Goal: Transaction & Acquisition: Purchase product/service

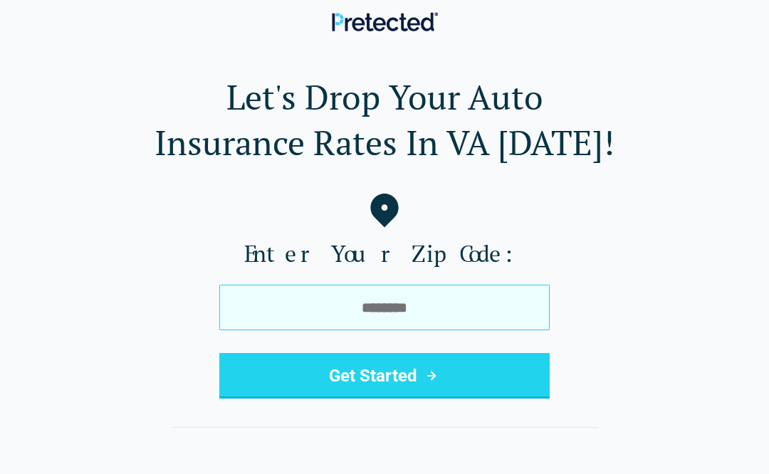
click at [358, 298] on input "tel" at bounding box center [384, 308] width 330 height 46
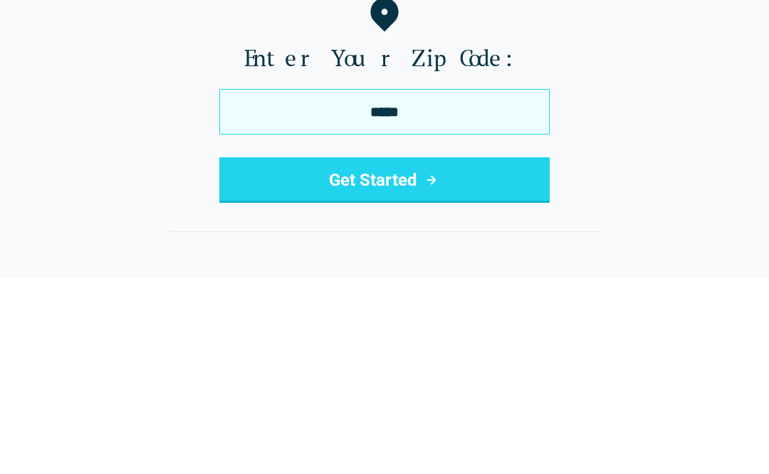
type input "*****"
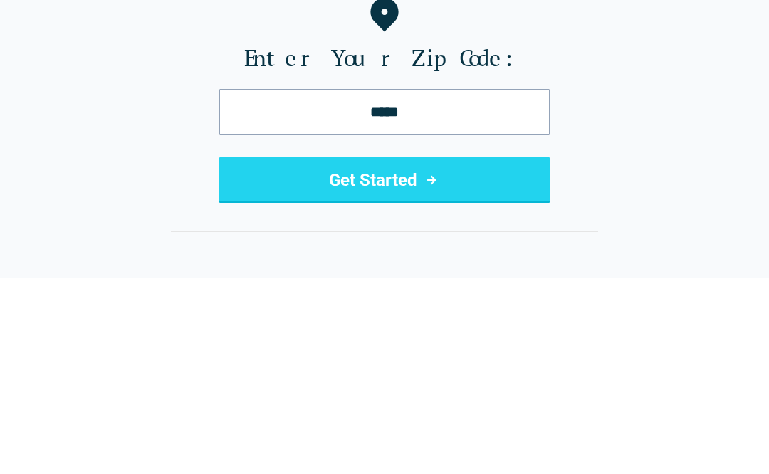
click at [397, 353] on button "Get Started" at bounding box center [384, 376] width 330 height 46
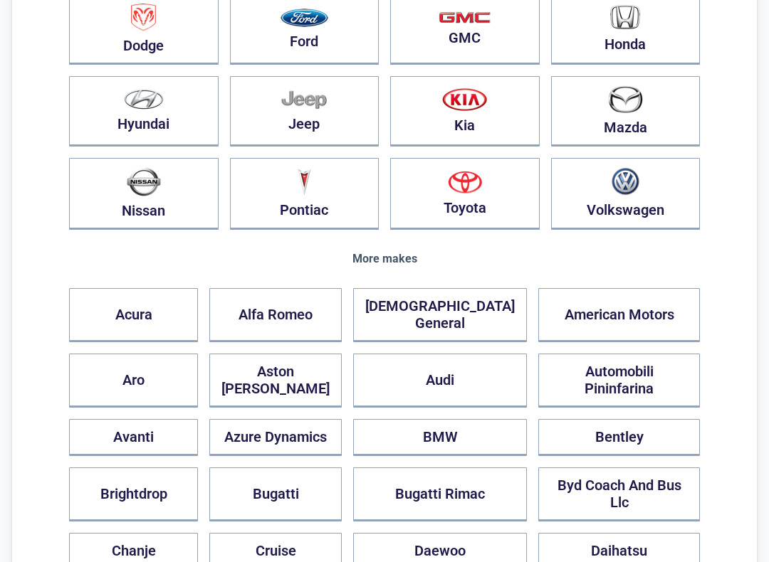
scroll to position [306, 0]
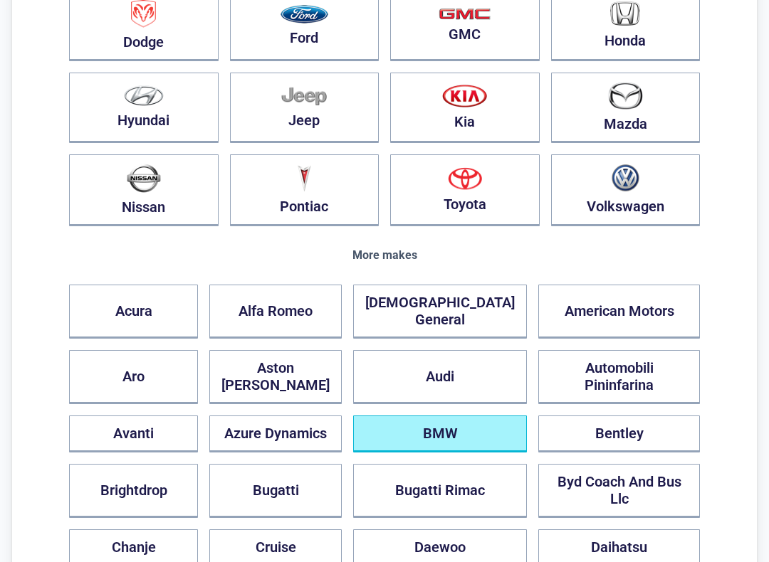
click at [478, 416] on button "BMW" at bounding box center [440, 434] width 174 height 37
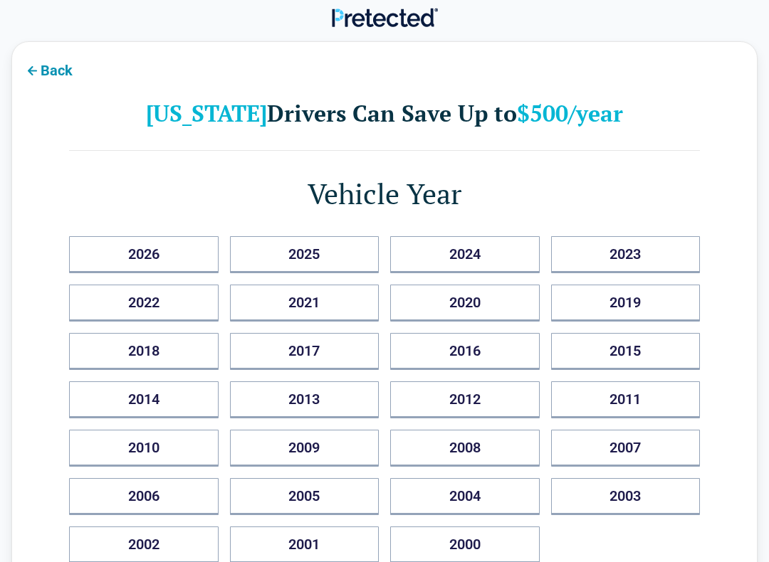
scroll to position [0, 0]
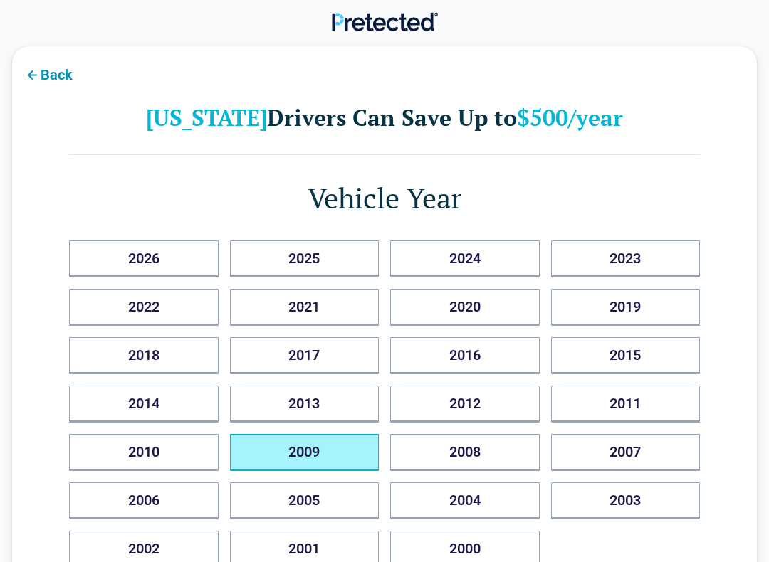
click at [330, 453] on button "2009" at bounding box center [305, 452] width 150 height 37
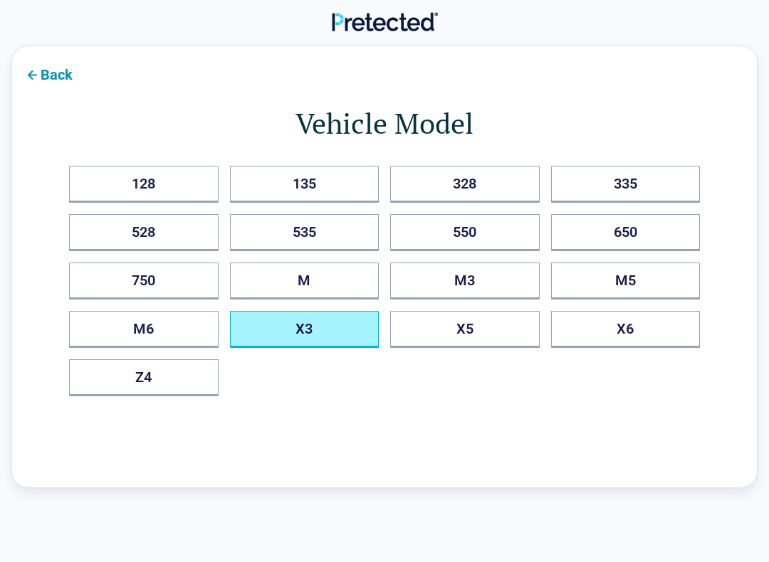
click at [331, 331] on button "X3" at bounding box center [305, 329] width 150 height 37
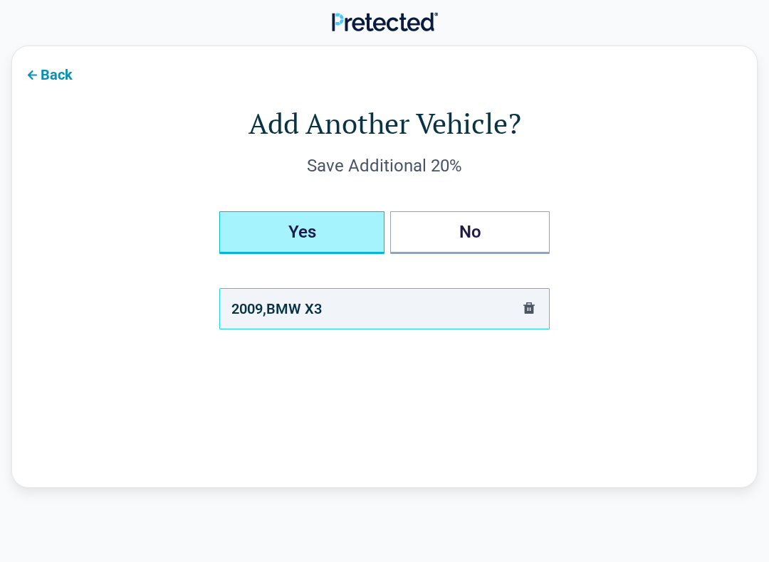
click at [329, 231] on button "Yes" at bounding box center [301, 232] width 165 height 43
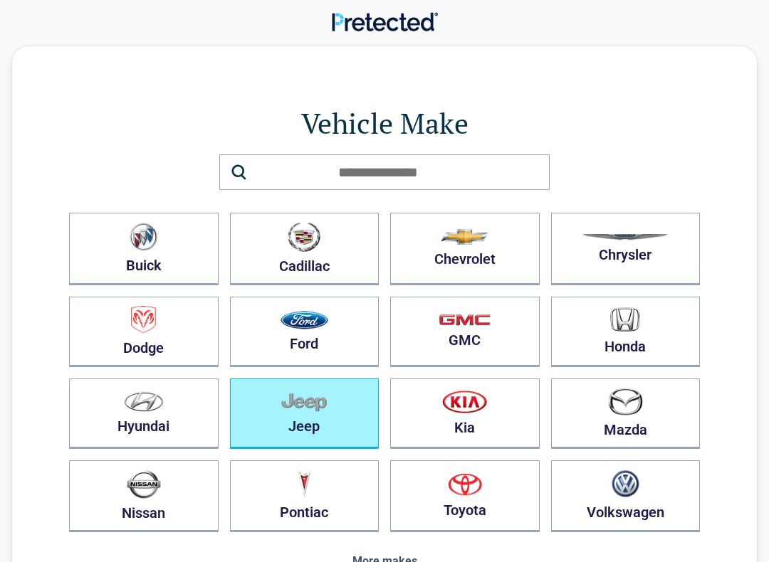
click at [316, 411] on img "button" at bounding box center [304, 402] width 46 height 20
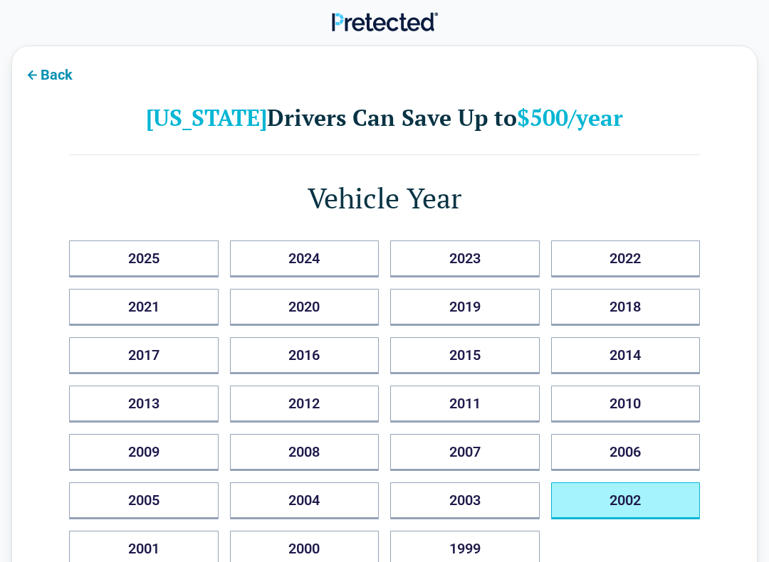
click at [619, 473] on button "2002" at bounding box center [626, 501] width 150 height 37
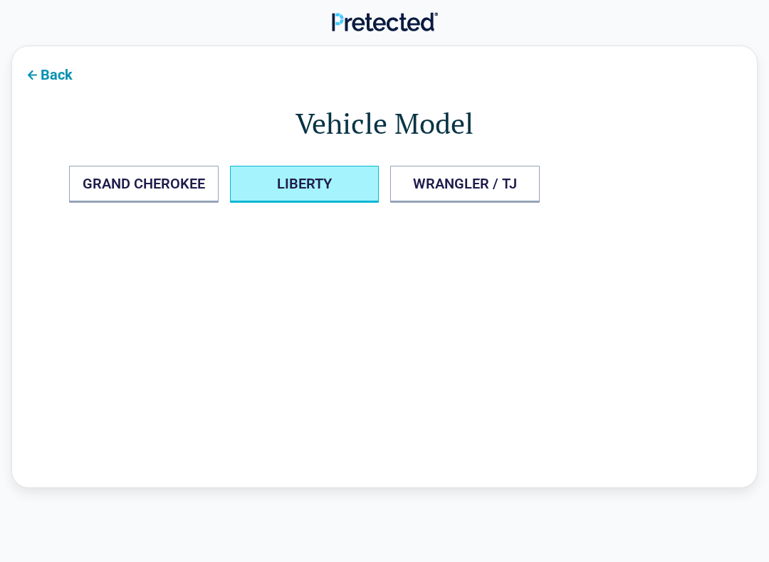
click at [318, 189] on button "LIBERTY" at bounding box center [305, 184] width 150 height 37
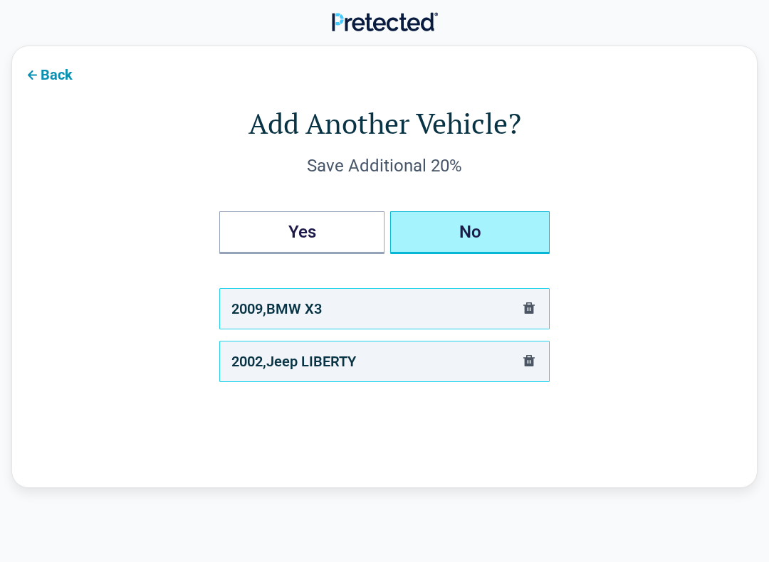
click at [456, 242] on button "No" at bounding box center [469, 232] width 159 height 43
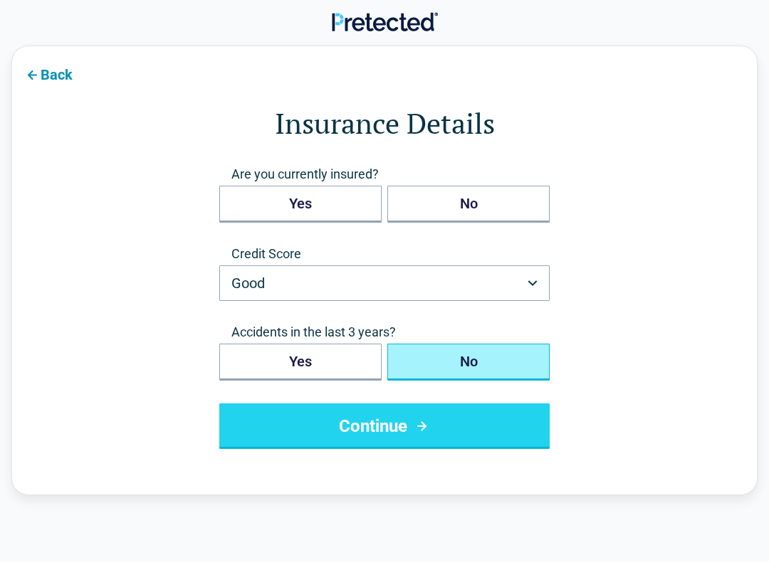
click at [529, 273] on button "Good" at bounding box center [384, 284] width 330 height 36
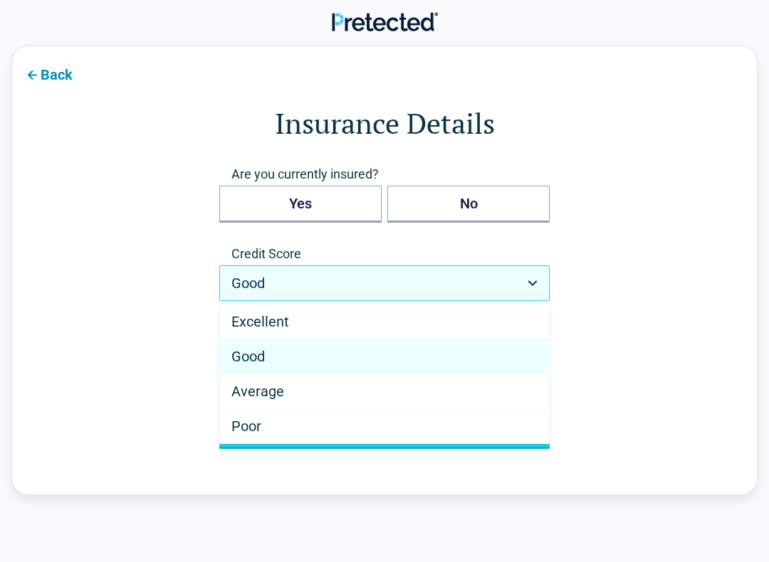
click at [287, 323] on span "Excellent" at bounding box center [260, 321] width 58 height 17
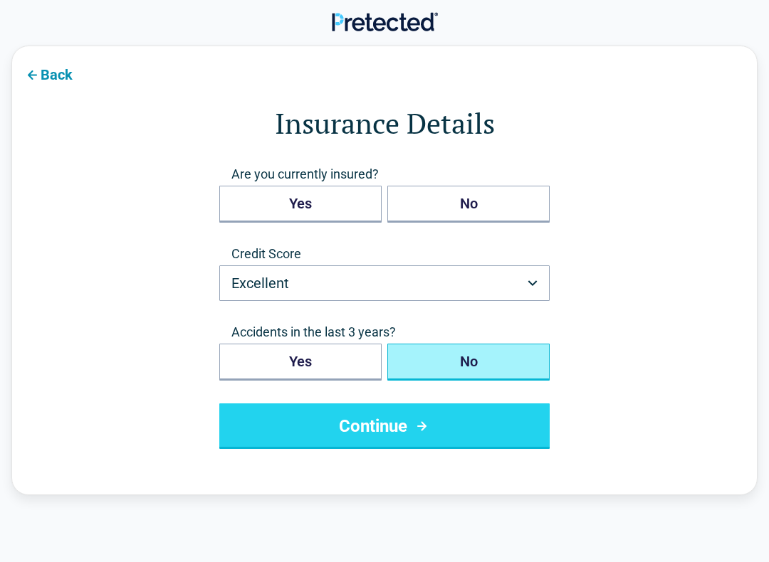
click at [423, 429] on icon "submit" at bounding box center [421, 426] width 9 height 9
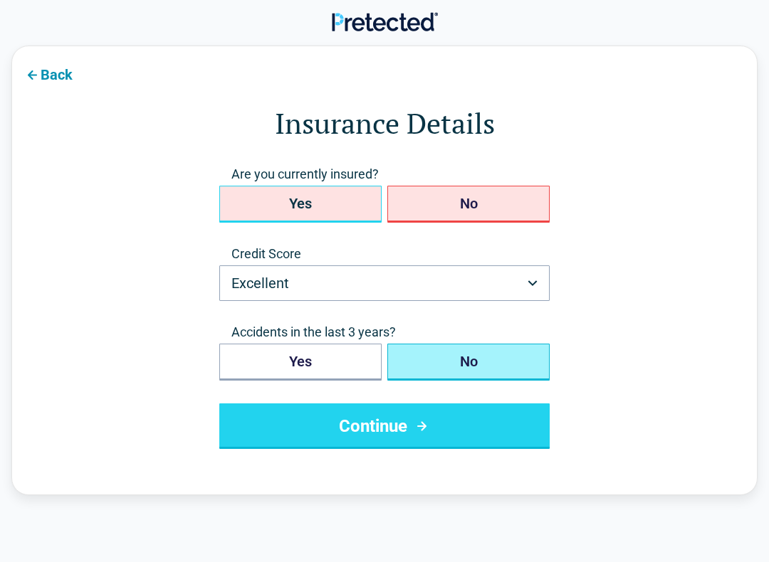
click at [300, 209] on button "Yes" at bounding box center [300, 204] width 162 height 37
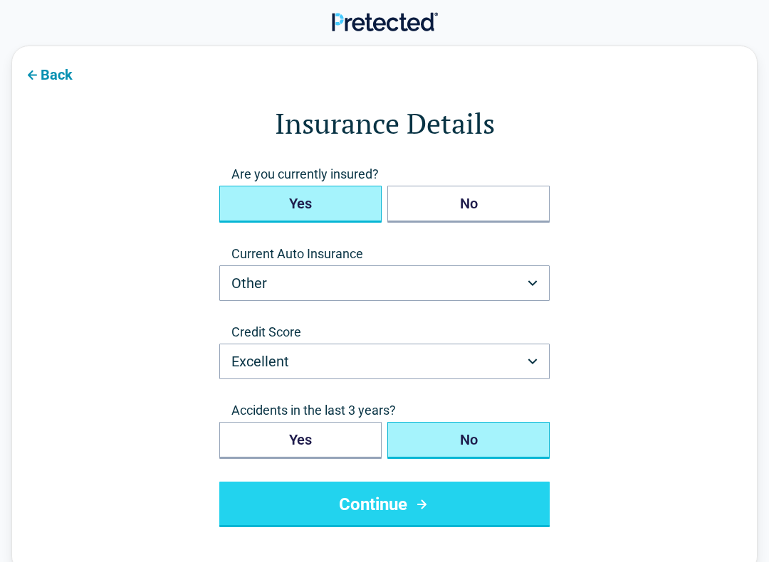
click at [533, 288] on button "Other" at bounding box center [384, 284] width 330 height 36
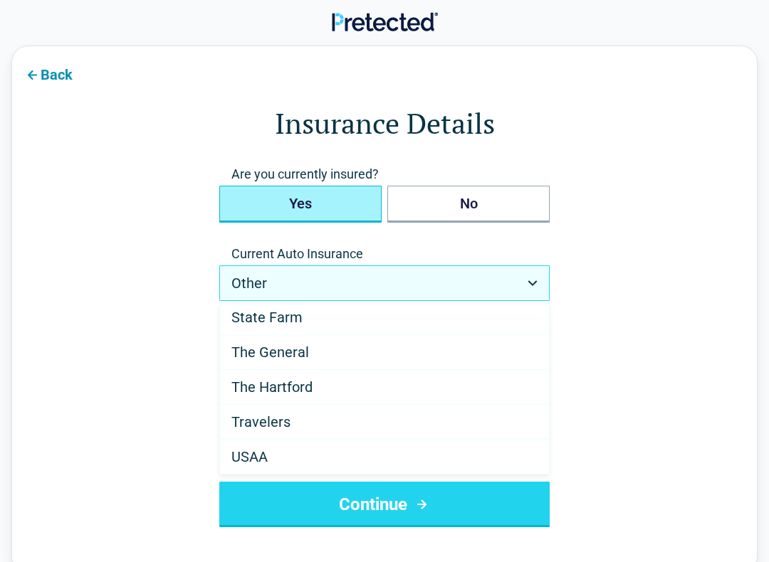
scroll to position [841, 0]
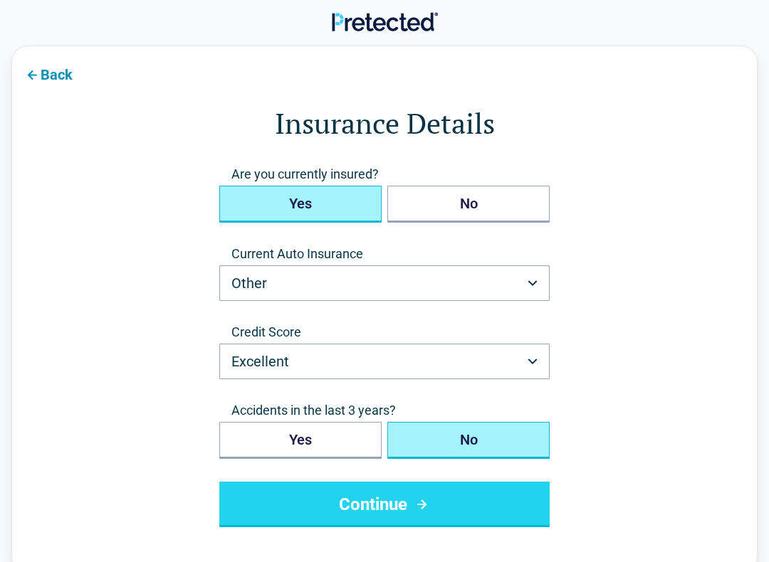
click at [631, 367] on form "**********" at bounding box center [384, 315] width 631 height 424
click at [535, 357] on button "Excellent" at bounding box center [384, 362] width 330 height 36
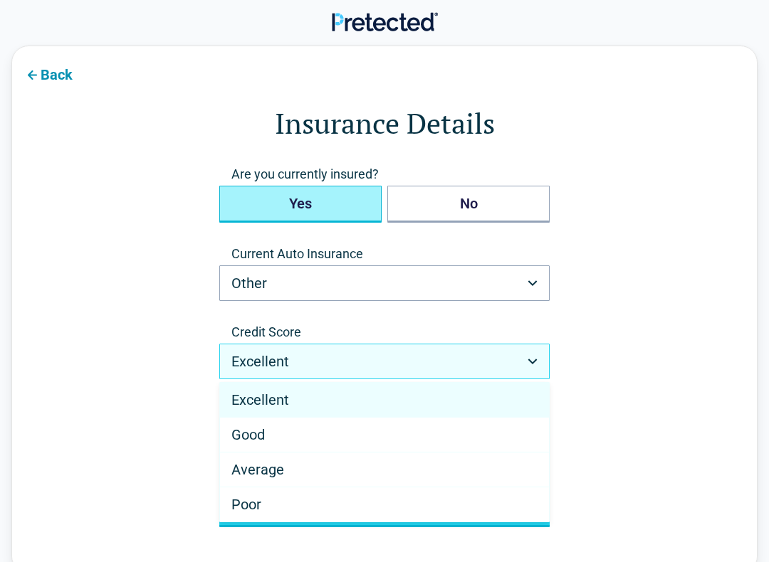
click at [323, 436] on div "Good" at bounding box center [384, 435] width 329 height 35
select select "****"
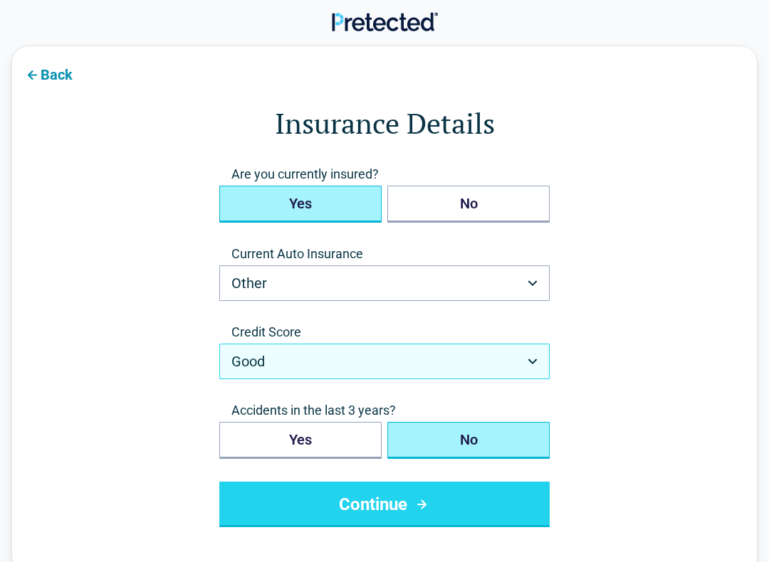
click at [411, 473] on button "Continue" at bounding box center [384, 505] width 330 height 46
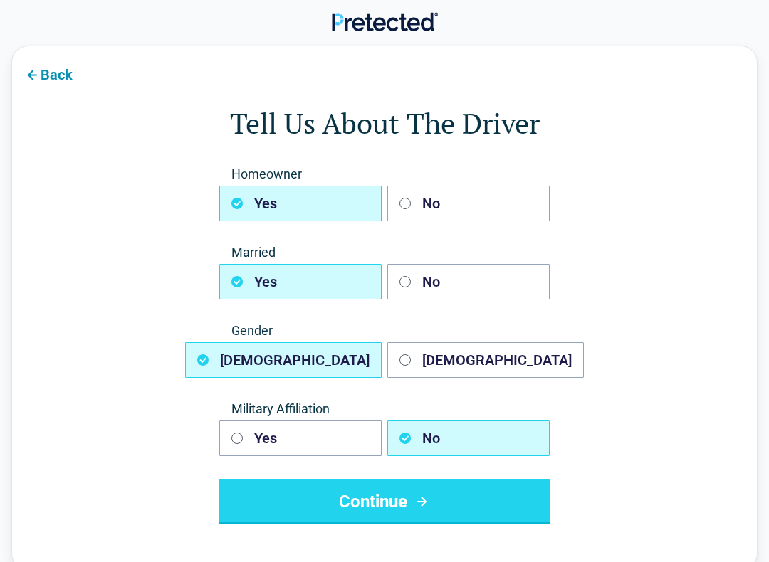
click at [421, 473] on icon "submit" at bounding box center [422, 501] width 18 height 17
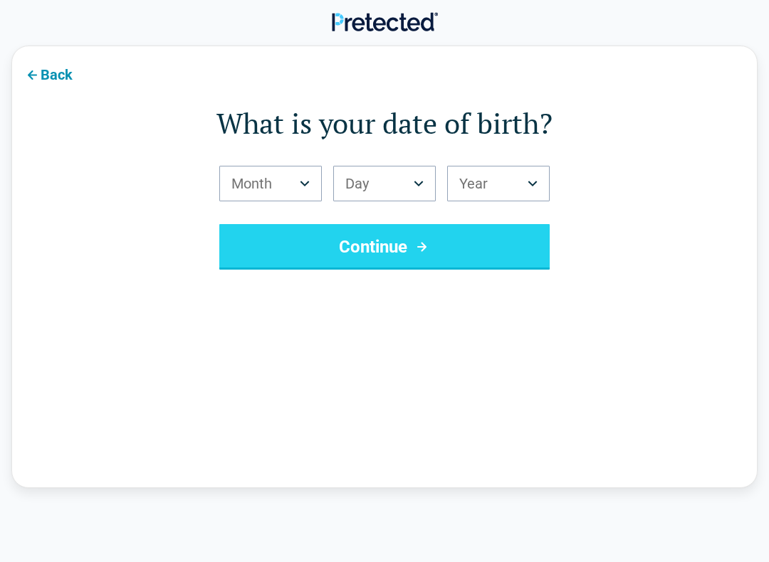
click at [301, 184] on icon "Birth Month" at bounding box center [305, 184] width 10 height 6
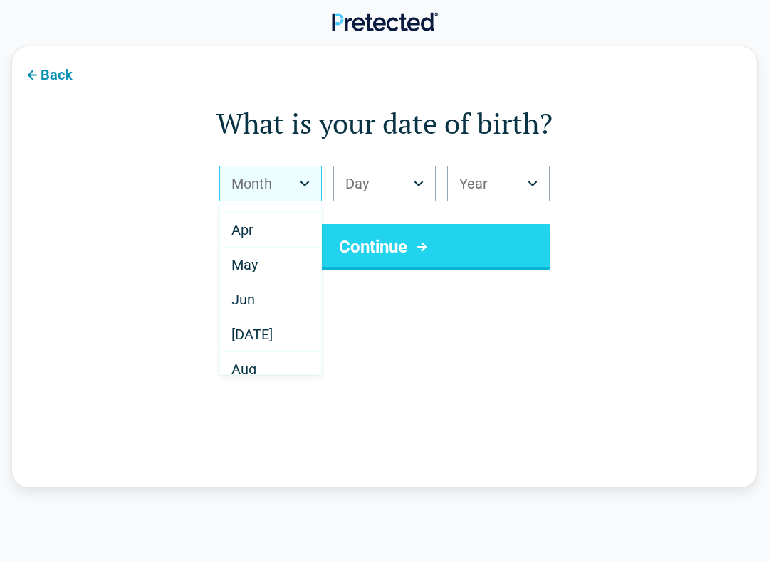
scroll to position [103, 0]
click at [273, 330] on div "Jul" at bounding box center [270, 329] width 101 height 35
select select "*"
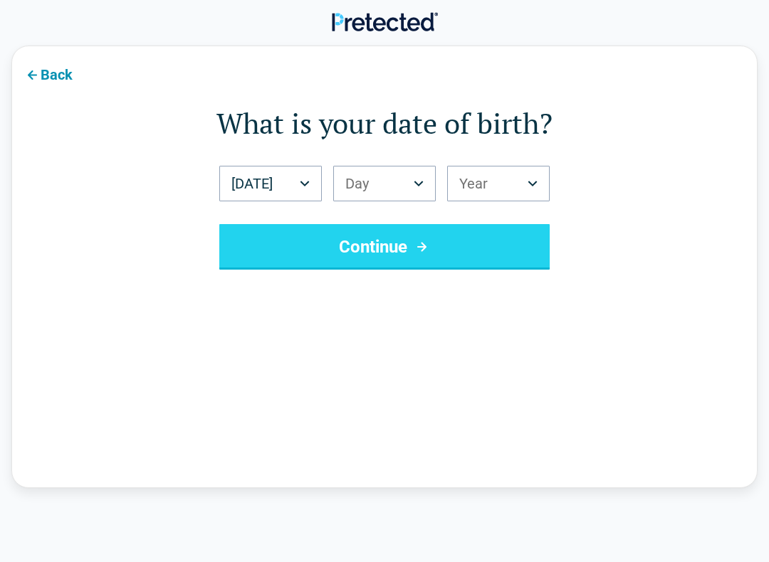
click at [419, 184] on icon "Birth Day" at bounding box center [418, 184] width 9 height 6
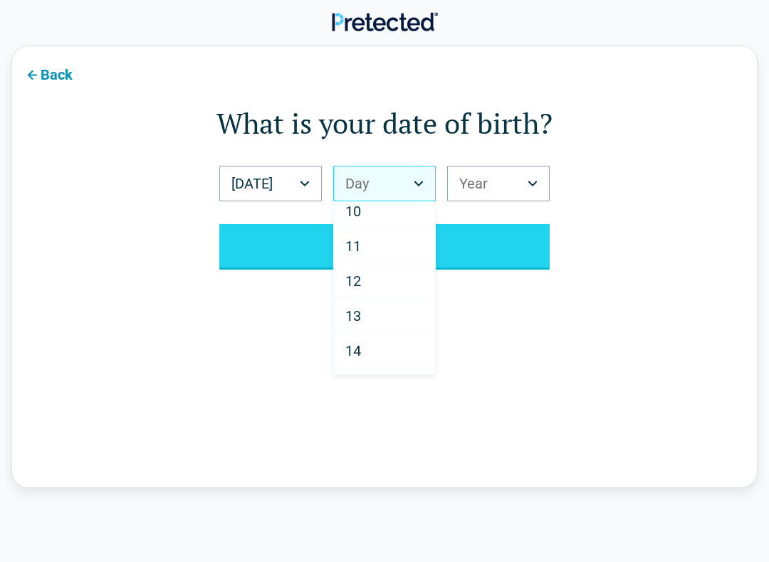
scroll to position [325, 0]
click at [382, 349] on div "14" at bounding box center [384, 350] width 101 height 35
select select "**"
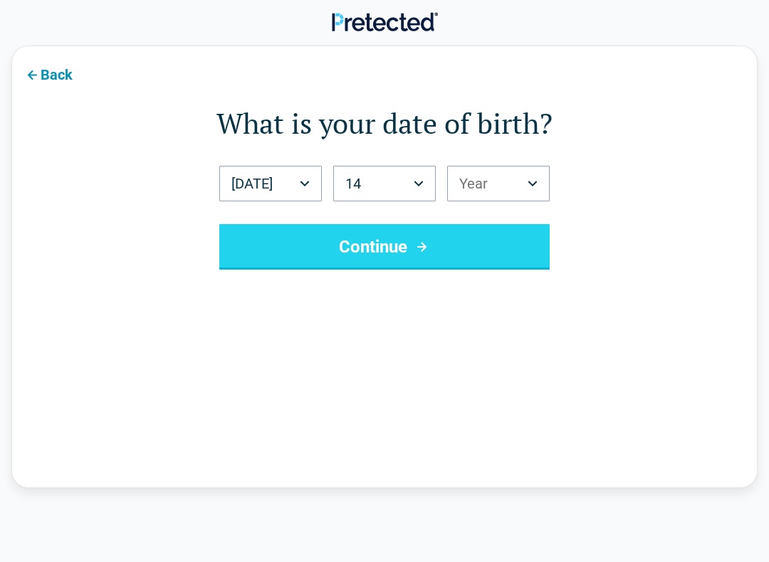
click at [527, 184] on button "Year" at bounding box center [498, 184] width 103 height 36
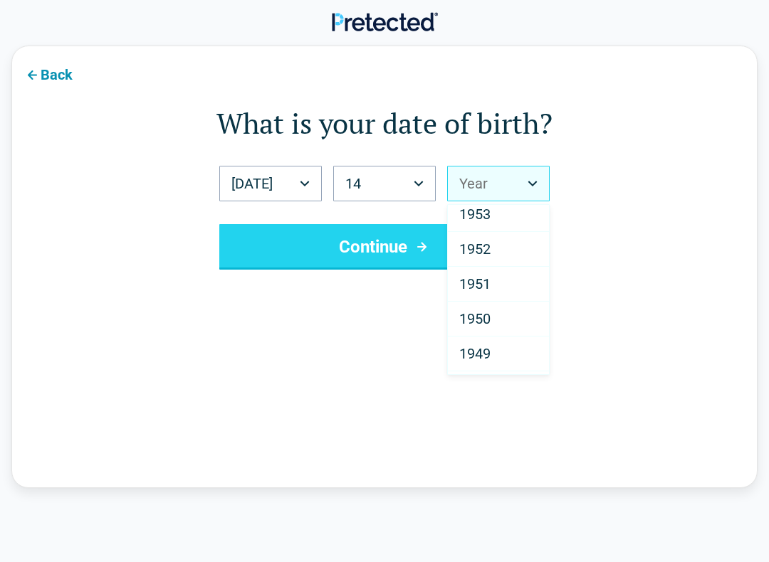
scroll to position [1893, 0]
click at [490, 315] on span "1950" at bounding box center [474, 317] width 31 height 17
select select "****"
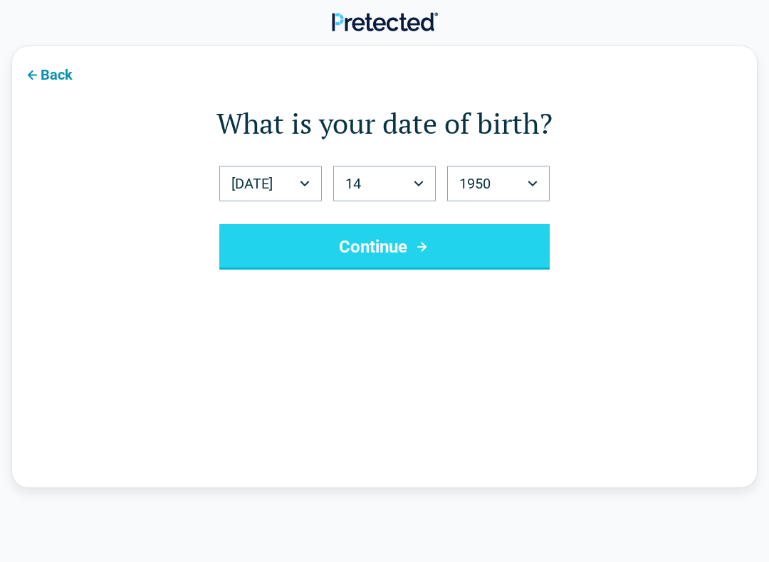
click at [377, 243] on button "Continue" at bounding box center [384, 247] width 330 height 46
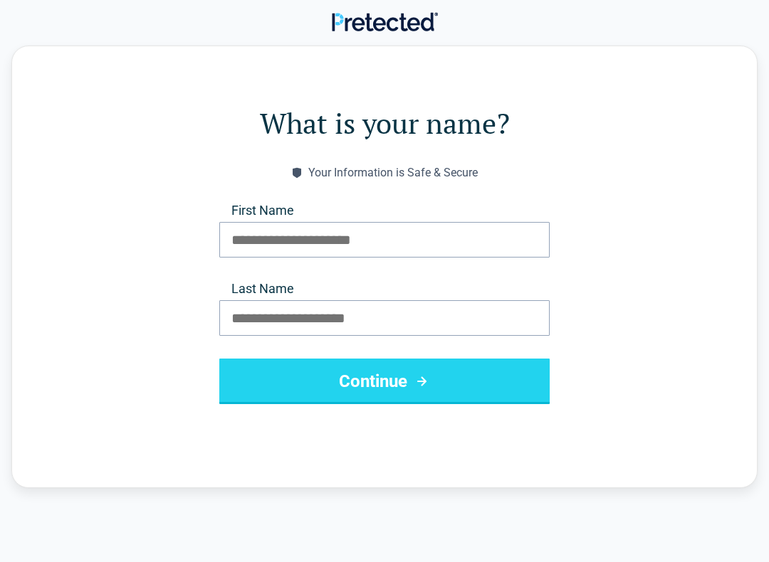
click at [309, 241] on input "First Name" at bounding box center [384, 240] width 330 height 36
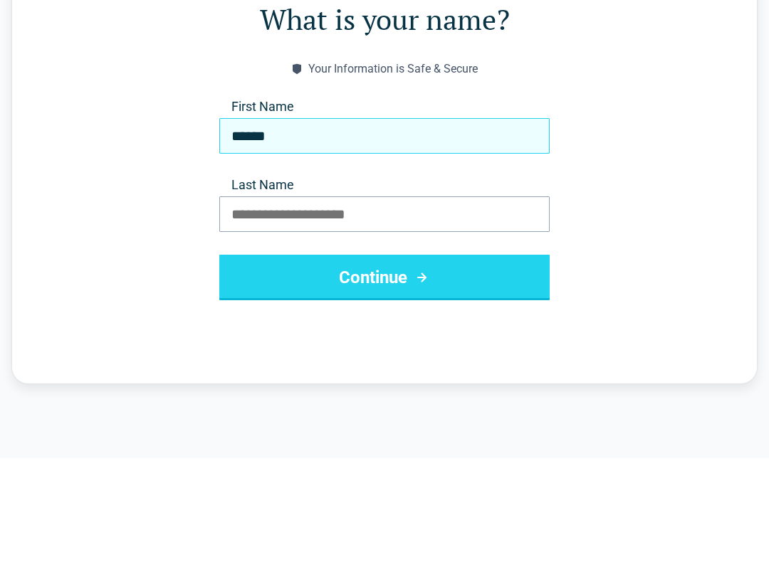
type input "*****"
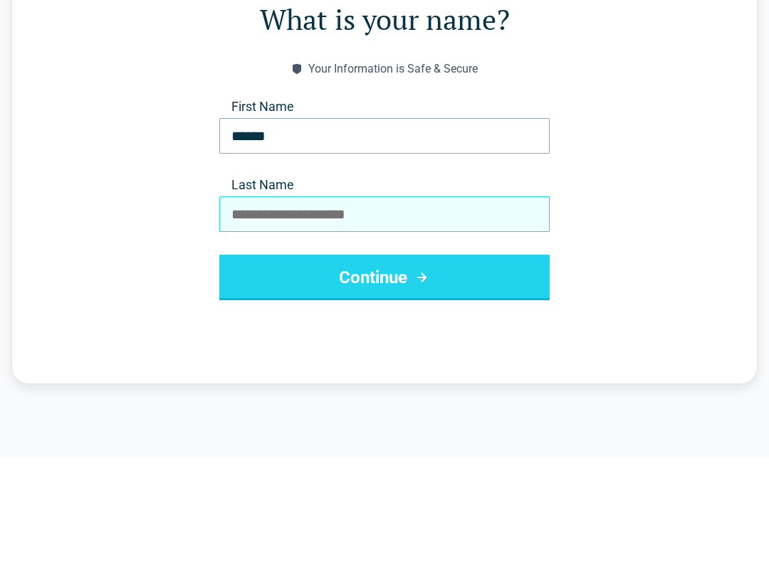
click at [280, 300] on input "Last Name" at bounding box center [384, 318] width 330 height 36
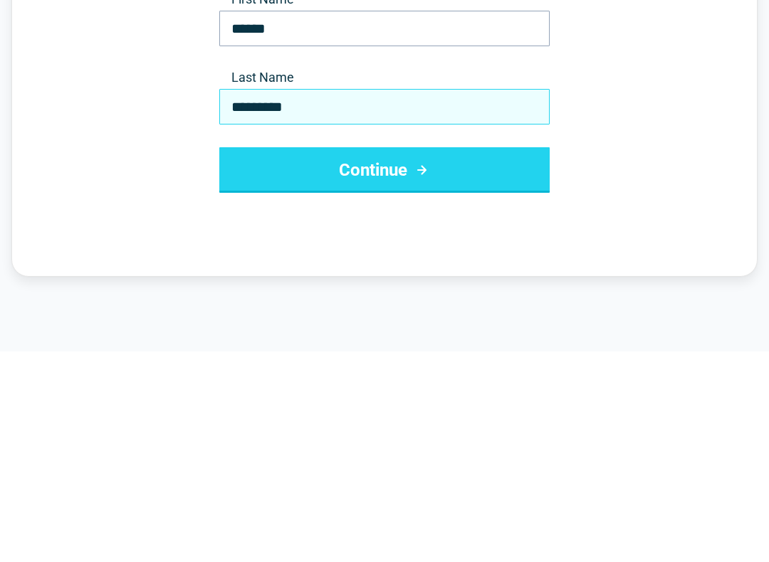
type input "********"
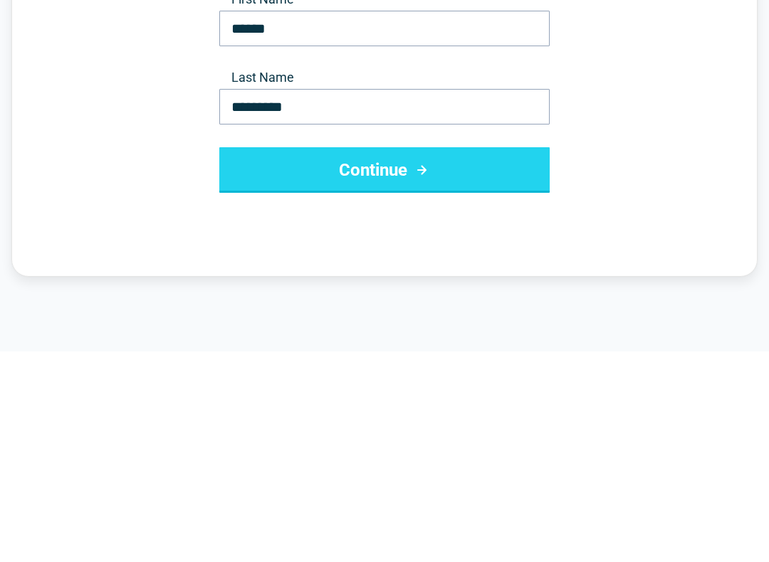
click at [407, 359] on button "Continue" at bounding box center [384, 382] width 330 height 46
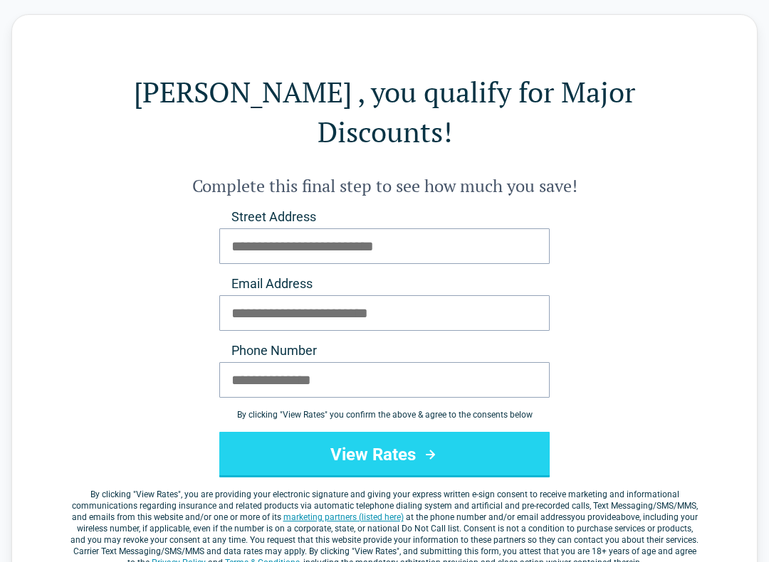
scroll to position [0, 0]
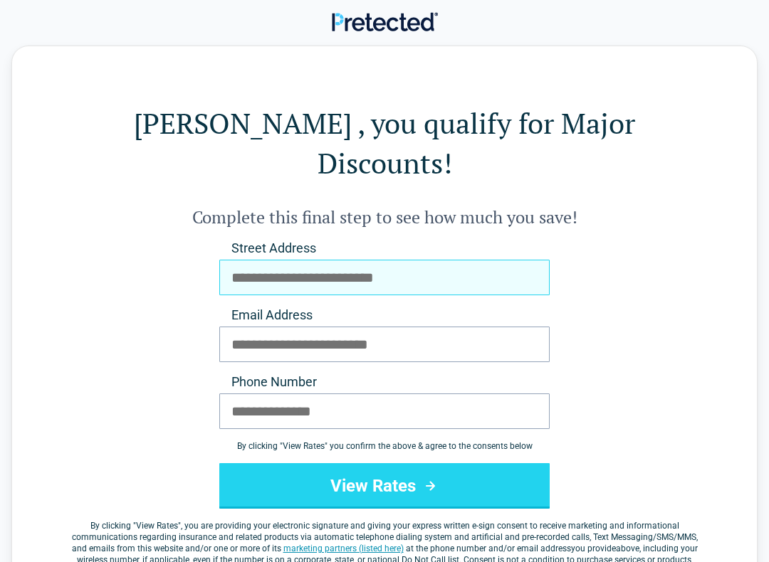
click at [302, 260] on input "Street Address" at bounding box center [384, 278] width 330 height 36
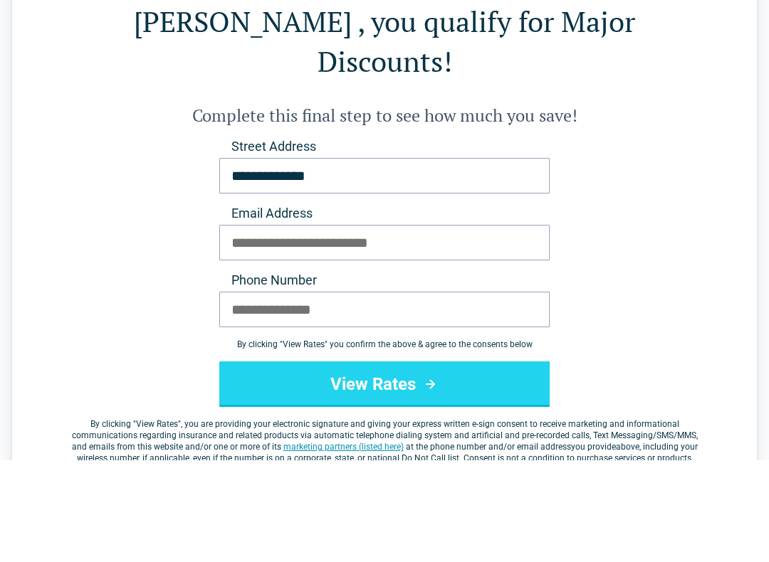
click at [300, 327] on input "Email Address" at bounding box center [384, 345] width 330 height 36
click at [362, 260] on input "**********" at bounding box center [384, 278] width 330 height 36
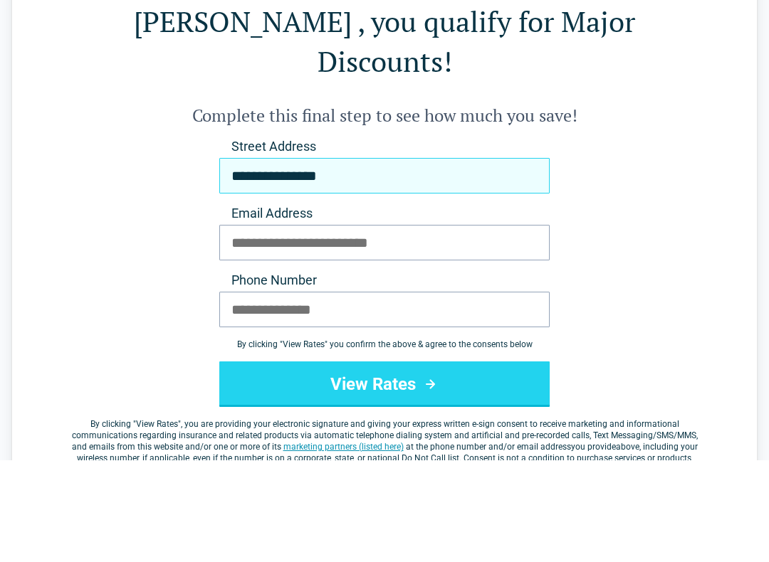
type input "**********"
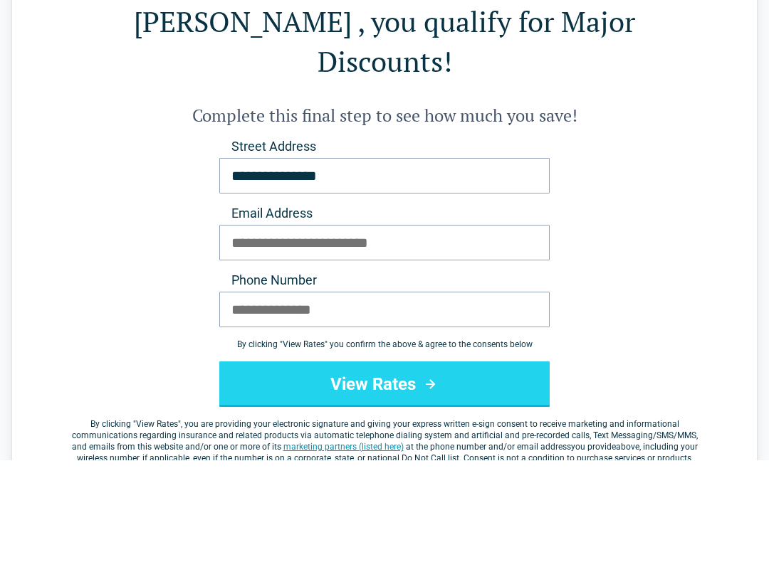
click at [301, 327] on input "Email Address" at bounding box center [384, 345] width 330 height 36
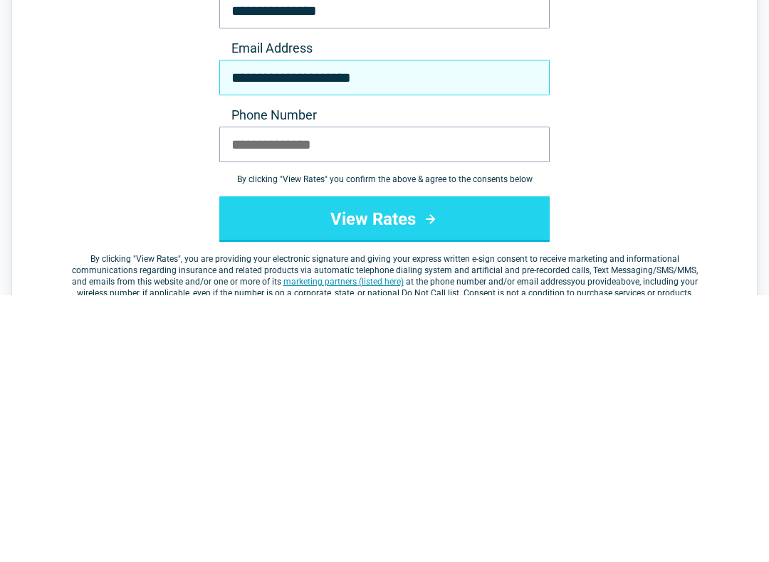
type input "**********"
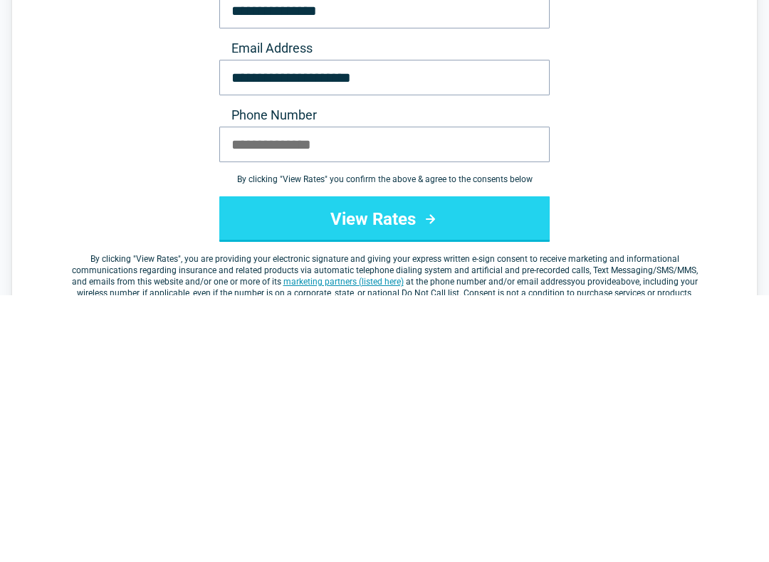
click at [372, 463] on button "View Rates" at bounding box center [384, 486] width 330 height 46
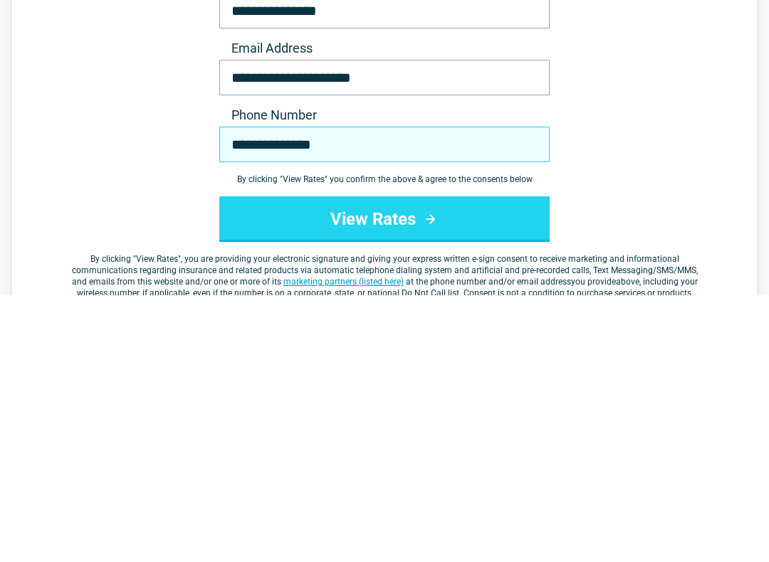
type input "**********"
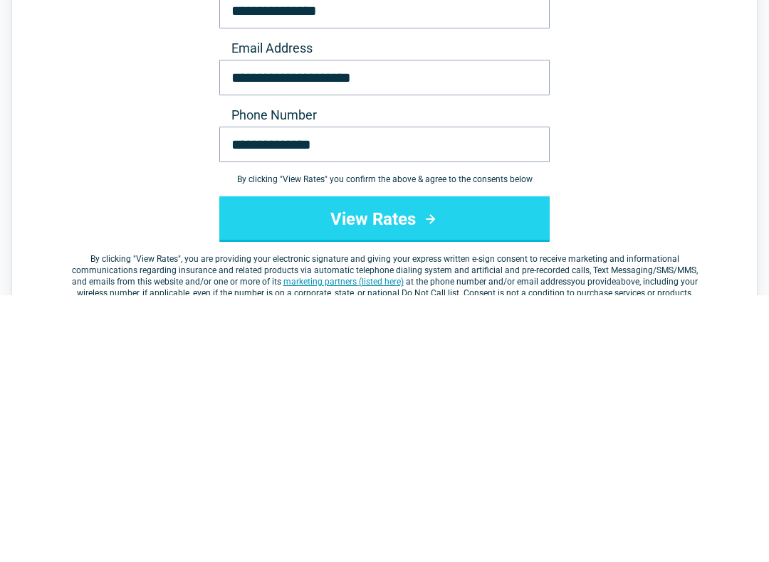
click at [410, 463] on button "View Rates" at bounding box center [384, 486] width 330 height 46
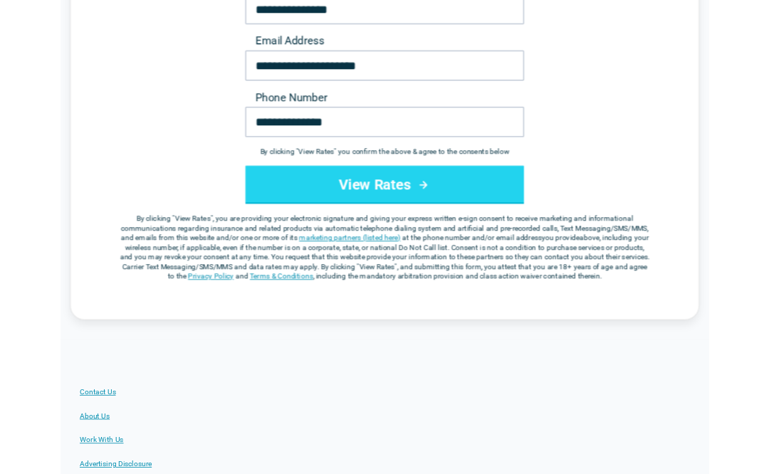
scroll to position [315, 0]
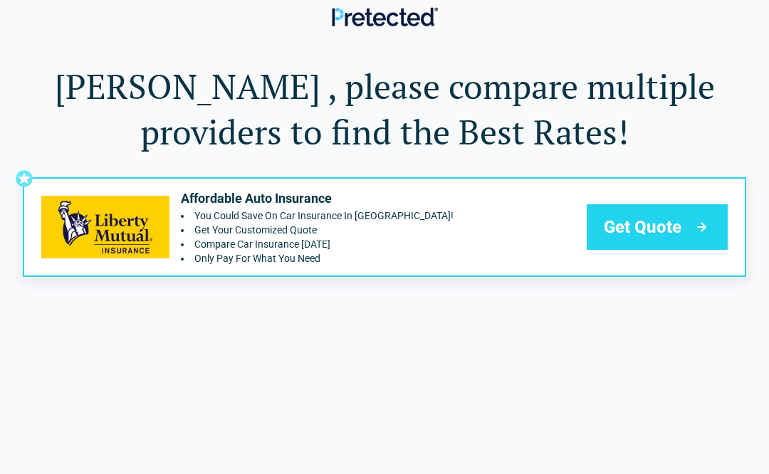
scroll to position [14, 0]
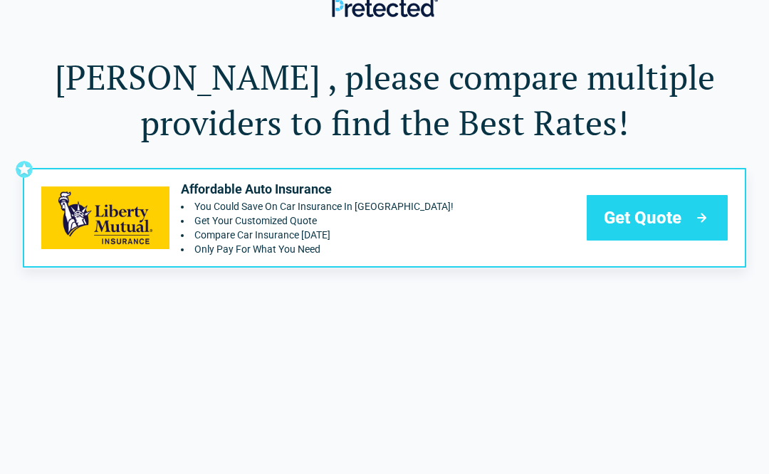
click at [678, 218] on span "Get Quote" at bounding box center [643, 217] width 78 height 23
